Goal: Find specific page/section

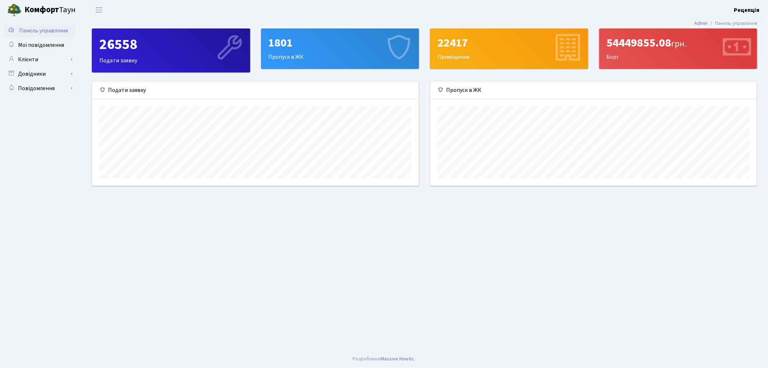
scroll to position [104, 327]
click at [34, 63] on link "Клієнти" at bounding box center [40, 59] width 72 height 14
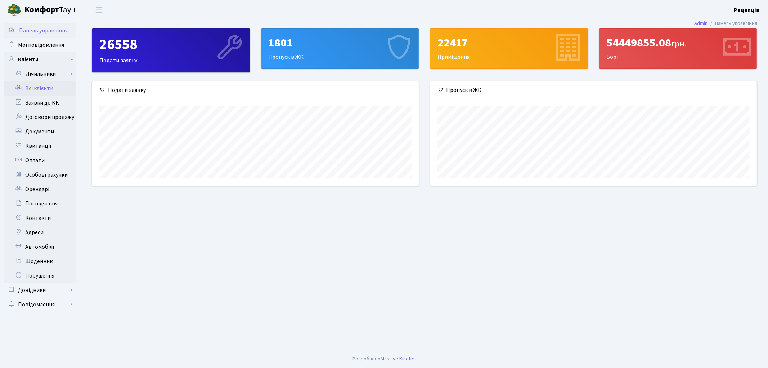
click at [44, 83] on link "Всі клієнти" at bounding box center [40, 88] width 72 height 14
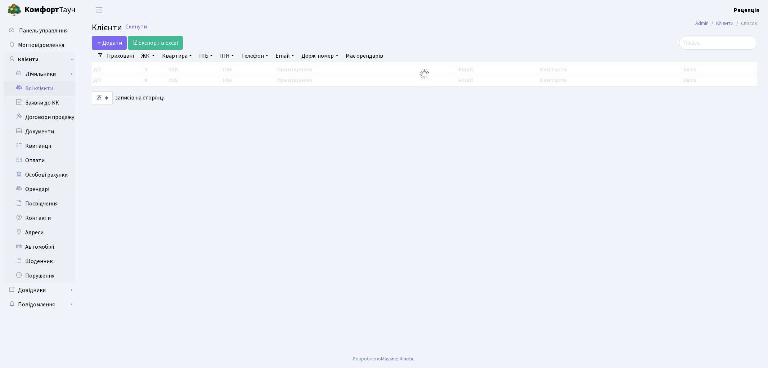
select select "25"
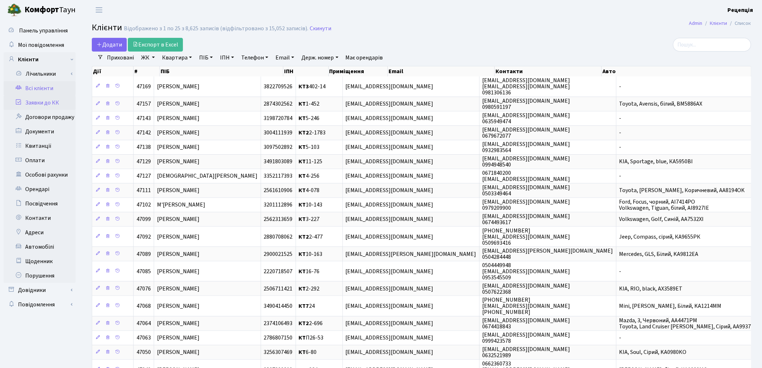
click at [61, 99] on link "Заявки до КК" at bounding box center [40, 102] width 72 height 14
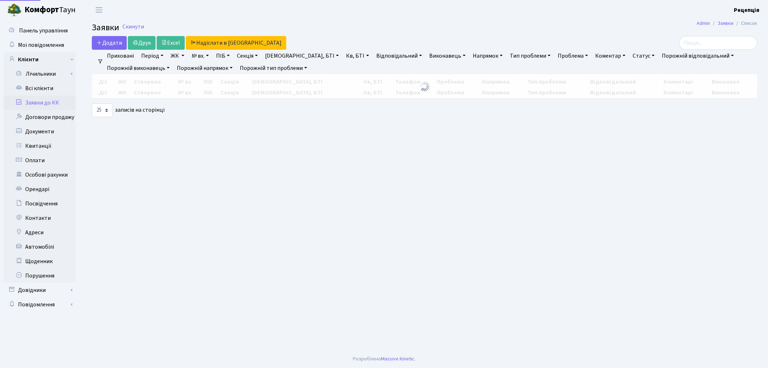
select select "25"
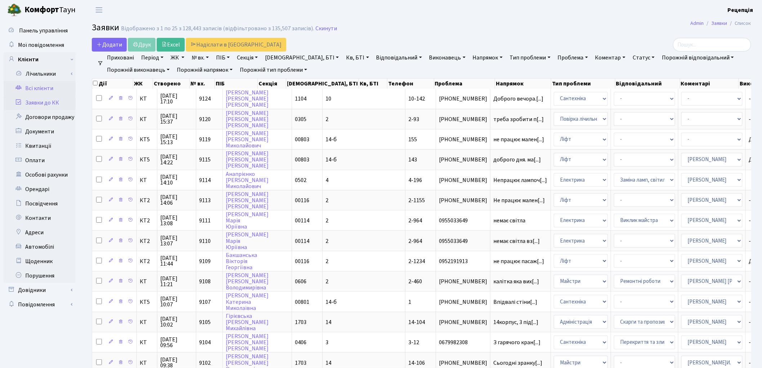
click at [54, 84] on link "Всі клієнти" at bounding box center [40, 88] width 72 height 14
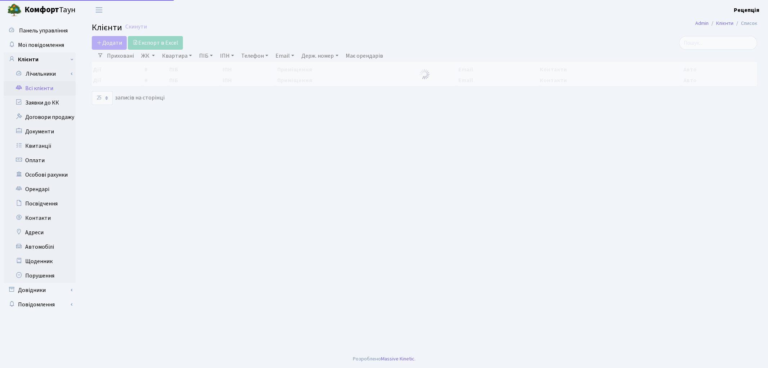
select select "25"
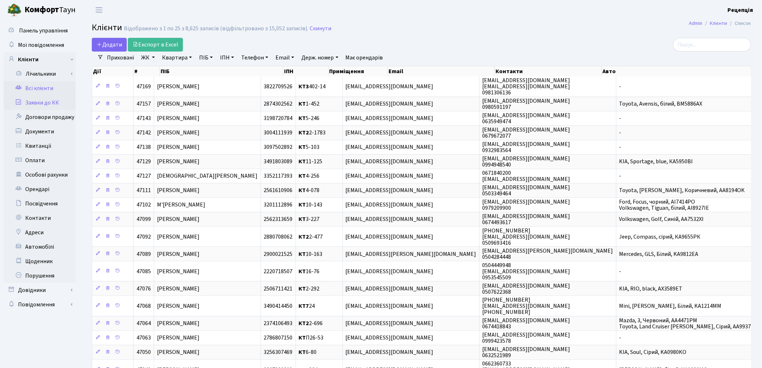
click at [45, 102] on link "Заявки до КК" at bounding box center [40, 102] width 72 height 14
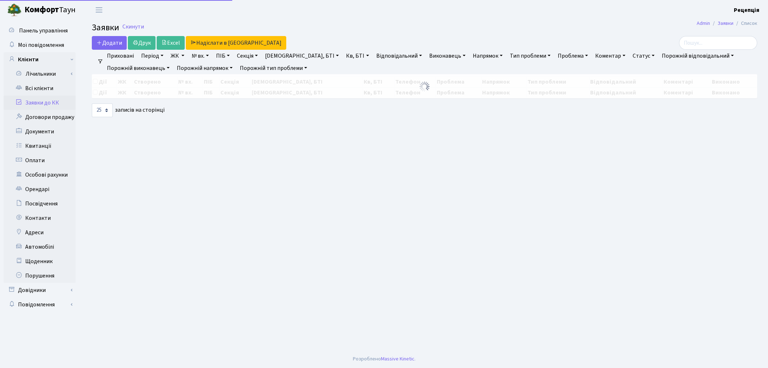
select select "25"
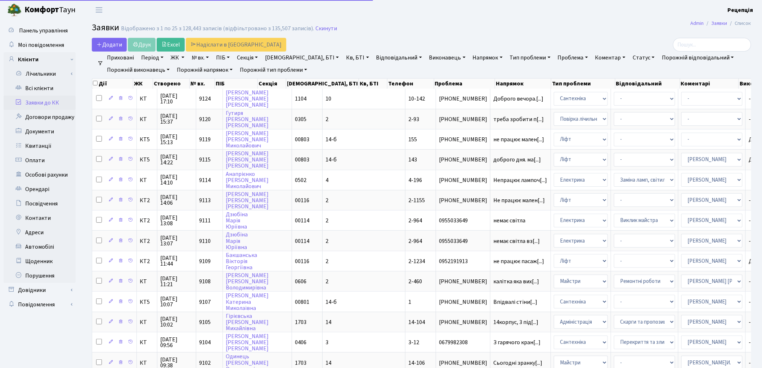
click at [204, 58] on link "№ вх." at bounding box center [200, 57] width 23 height 12
type input "9079"
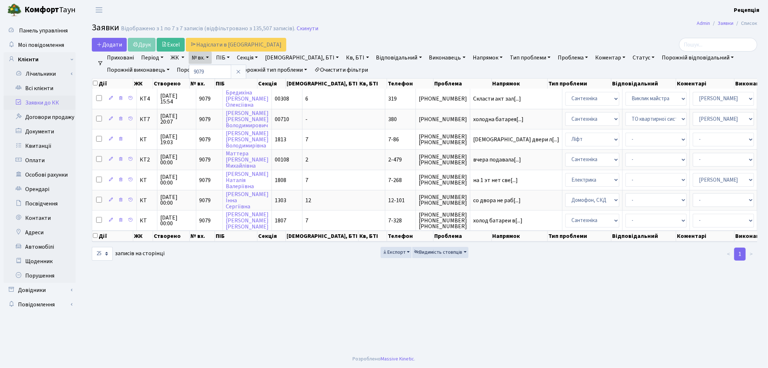
click at [355, 68] on link "Очистити фільтри" at bounding box center [340, 70] width 59 height 12
